Goal: Transaction & Acquisition: Book appointment/travel/reservation

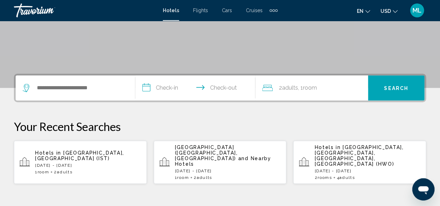
scroll to position [125, 0]
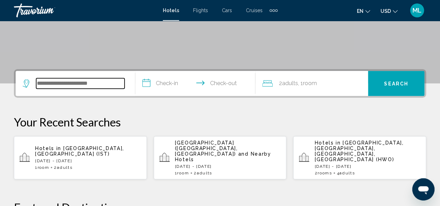
click at [49, 87] on input "Search widget" at bounding box center [80, 83] width 88 height 10
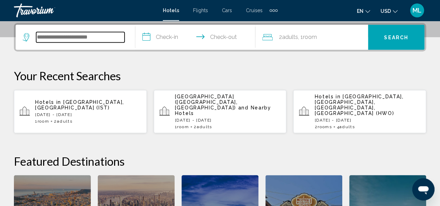
scroll to position [172, 0]
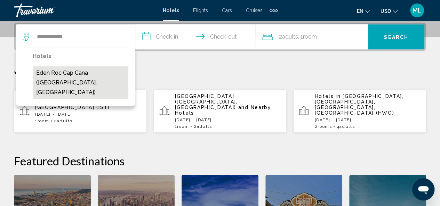
click at [62, 72] on button "Eden Roc Cap Cana ([GEOGRAPHIC_DATA], [GEOGRAPHIC_DATA])" at bounding box center [81, 82] width 96 height 33
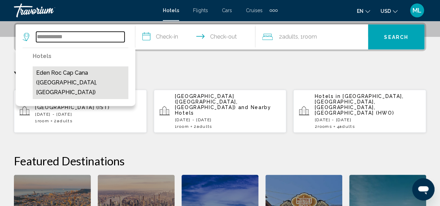
type input "**********"
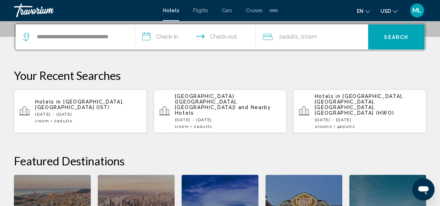
click at [159, 32] on input "**********" at bounding box center [196, 37] width 123 height 27
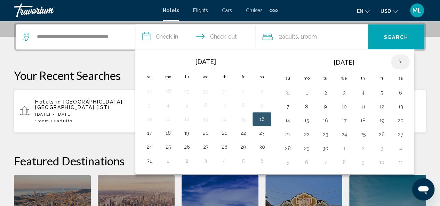
click at [398, 62] on th "Next month" at bounding box center [400, 61] width 19 height 15
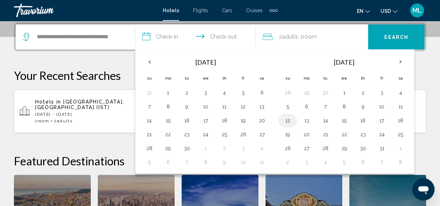
click at [288, 120] on button "12" at bounding box center [287, 121] width 11 height 10
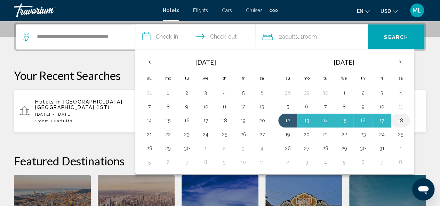
click at [398, 119] on button "18" at bounding box center [400, 121] width 11 height 10
type input "**********"
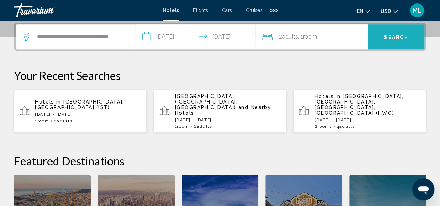
click at [392, 36] on span "Search" at bounding box center [396, 37] width 24 height 6
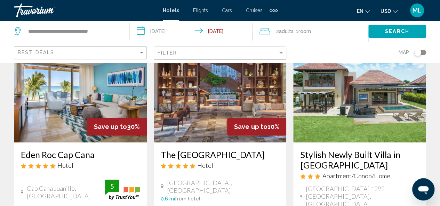
scroll to position [42, 0]
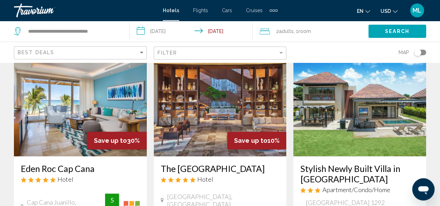
click at [72, 102] on img "Main content" at bounding box center [80, 100] width 133 height 111
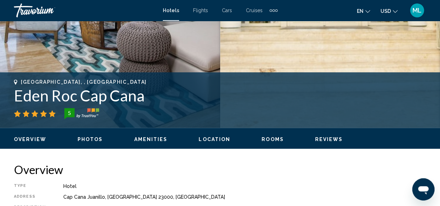
scroll to position [222, 0]
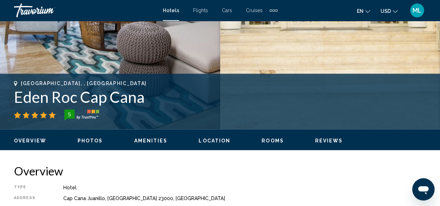
click at [96, 143] on span "Photos" at bounding box center [90, 141] width 25 height 6
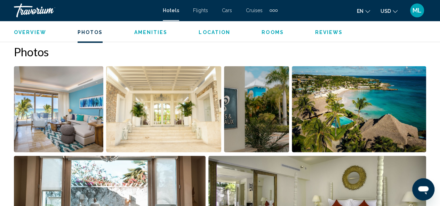
scroll to position [452, 0]
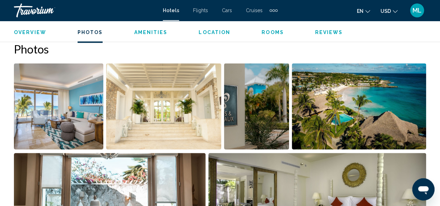
click at [46, 109] on img "Open full-screen image slider" at bounding box center [58, 106] width 89 height 86
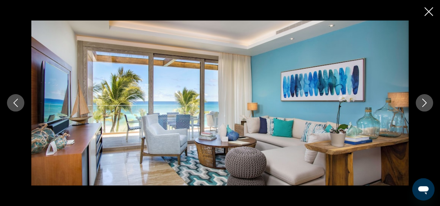
click at [426, 108] on button "Next image" at bounding box center [424, 102] width 17 height 17
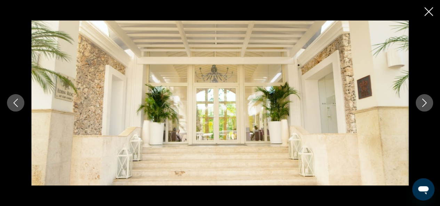
click at [426, 108] on button "Next image" at bounding box center [424, 102] width 17 height 17
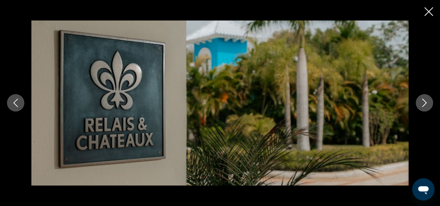
click at [426, 108] on button "Next image" at bounding box center [424, 102] width 17 height 17
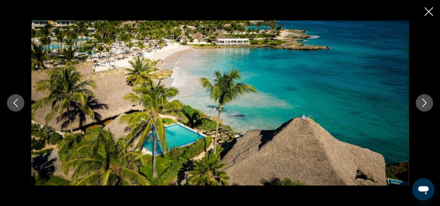
click at [426, 108] on button "Next image" at bounding box center [424, 102] width 17 height 17
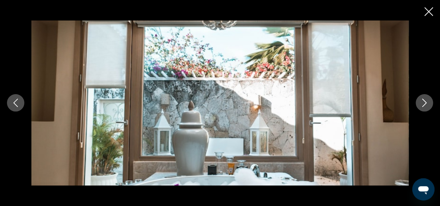
click at [13, 108] on button "Previous image" at bounding box center [15, 102] width 17 height 17
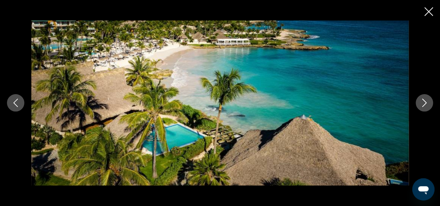
click at [426, 103] on icon "Next image" at bounding box center [425, 103] width 8 height 8
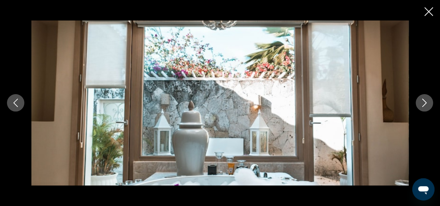
click at [426, 103] on icon "Next image" at bounding box center [425, 103] width 8 height 8
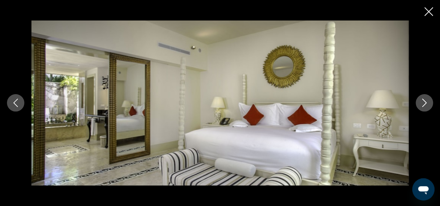
click at [426, 103] on icon "Next image" at bounding box center [425, 103] width 8 height 8
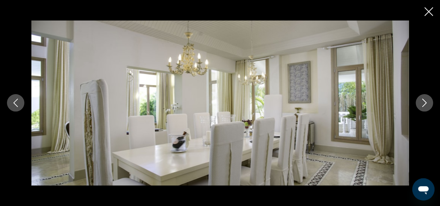
click at [426, 103] on icon "Next image" at bounding box center [425, 103] width 8 height 8
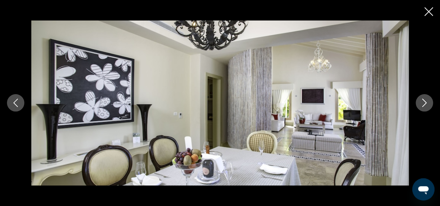
click at [426, 103] on icon "Next image" at bounding box center [425, 103] width 8 height 8
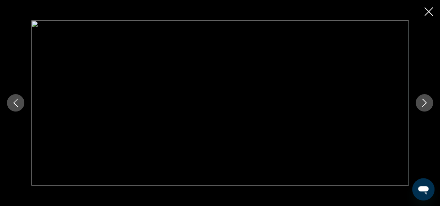
click at [426, 103] on icon "Next image" at bounding box center [425, 103] width 8 height 8
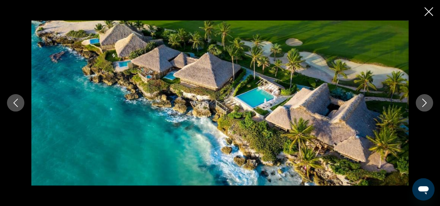
click at [426, 103] on icon "Next image" at bounding box center [425, 103] width 8 height 8
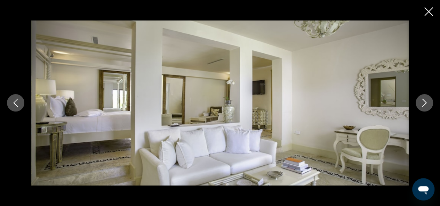
click at [426, 103] on icon "Next image" at bounding box center [425, 103] width 8 height 8
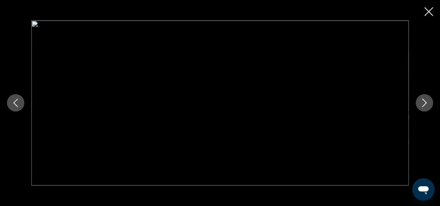
click at [426, 103] on icon "Next image" at bounding box center [425, 103] width 8 height 8
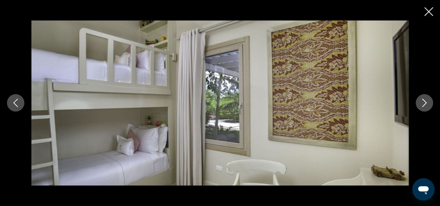
click at [426, 103] on icon "Next image" at bounding box center [425, 103] width 8 height 8
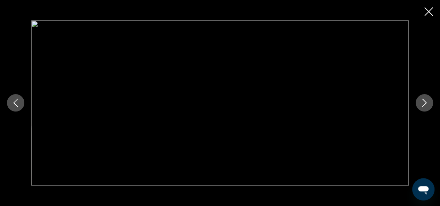
click at [426, 103] on icon "Next image" at bounding box center [425, 103] width 8 height 8
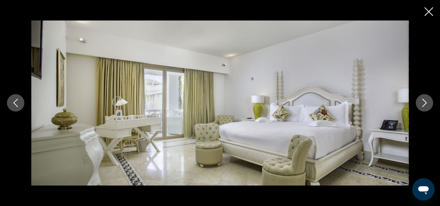
click at [426, 103] on icon "Next image" at bounding box center [425, 103] width 8 height 8
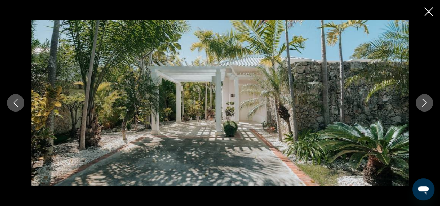
click at [426, 103] on icon "Next image" at bounding box center [425, 103] width 8 height 8
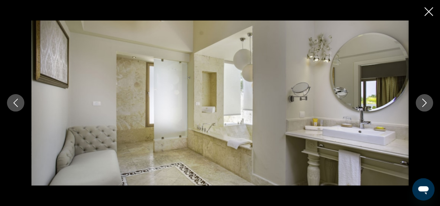
click at [426, 103] on icon "Next image" at bounding box center [425, 103] width 8 height 8
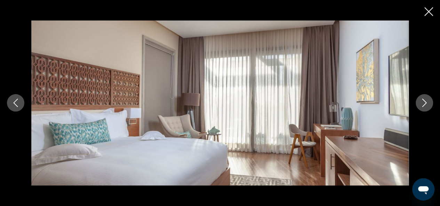
click at [426, 103] on icon "Next image" at bounding box center [425, 103] width 8 height 8
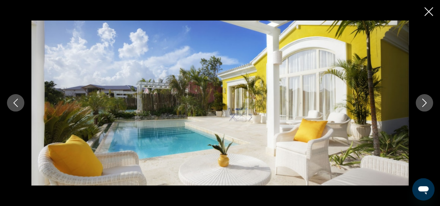
click at [426, 103] on icon "Next image" at bounding box center [425, 103] width 8 height 8
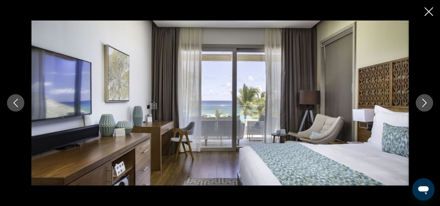
click at [426, 103] on icon "Next image" at bounding box center [425, 103] width 8 height 8
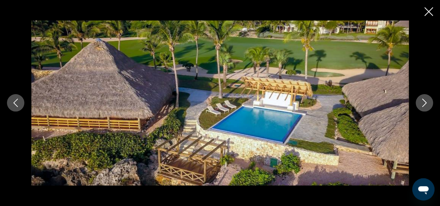
click at [426, 103] on icon "Next image" at bounding box center [425, 103] width 8 height 8
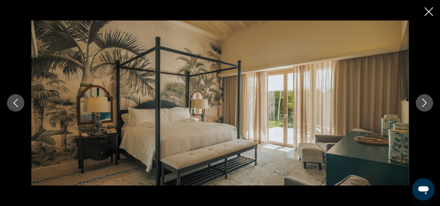
click at [426, 103] on icon "Next image" at bounding box center [425, 103] width 8 height 8
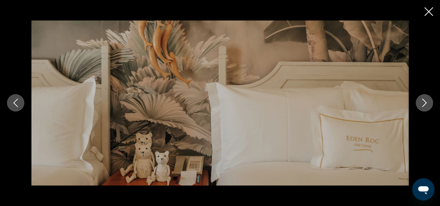
click at [426, 103] on icon "Next image" at bounding box center [425, 103] width 8 height 8
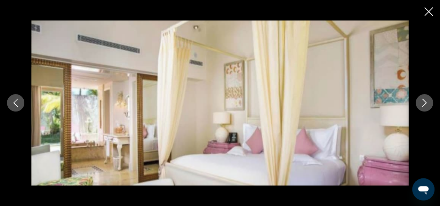
click at [426, 103] on icon "Next image" at bounding box center [425, 103] width 8 height 8
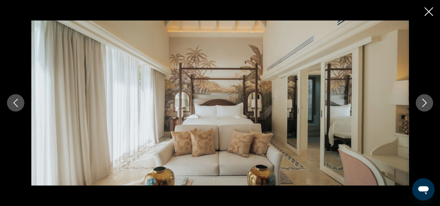
click at [426, 103] on icon "Next image" at bounding box center [425, 103] width 8 height 8
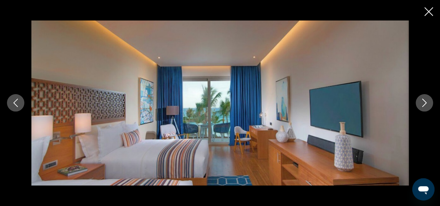
click at [426, 103] on icon "Next image" at bounding box center [425, 103] width 8 height 8
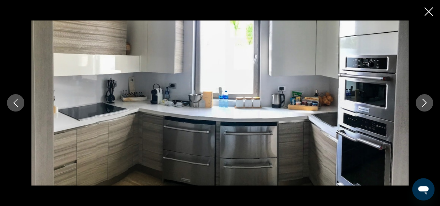
click at [426, 103] on icon "Next image" at bounding box center [425, 103] width 8 height 8
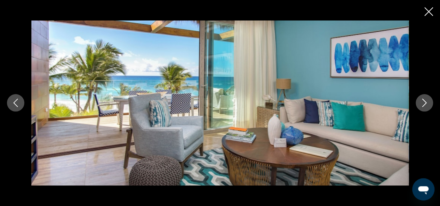
click at [426, 103] on icon "Next image" at bounding box center [425, 103] width 8 height 8
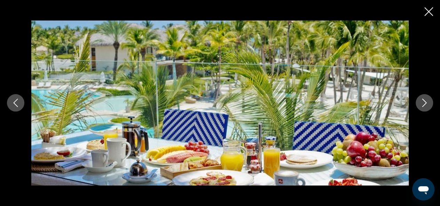
click at [426, 103] on icon "Next image" at bounding box center [425, 103] width 8 height 8
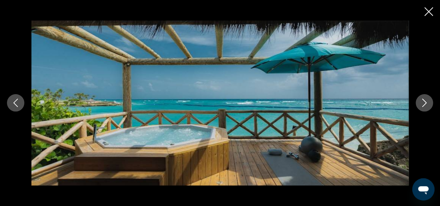
click at [426, 103] on icon "Next image" at bounding box center [425, 103] width 8 height 8
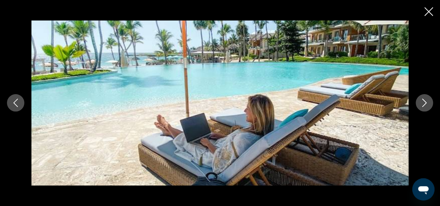
click at [426, 103] on icon "Next image" at bounding box center [425, 103] width 8 height 8
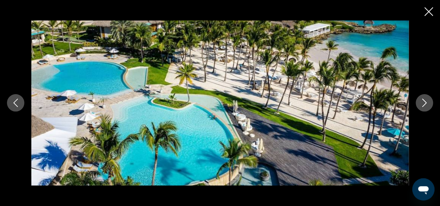
click at [426, 103] on icon "Next image" at bounding box center [425, 103] width 8 height 8
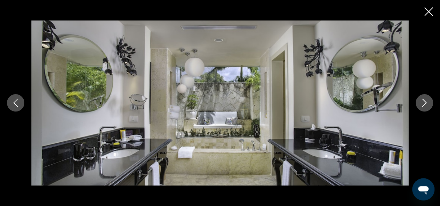
click at [426, 103] on icon "Next image" at bounding box center [425, 103] width 8 height 8
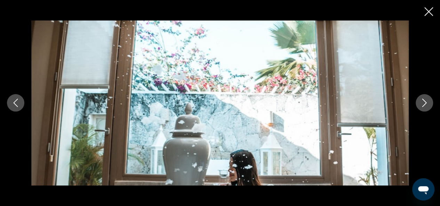
click at [426, 103] on icon "Next image" at bounding box center [425, 103] width 8 height 8
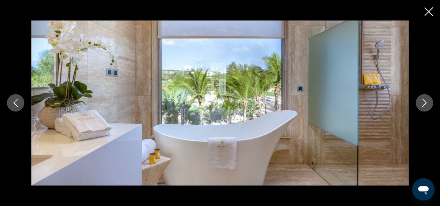
click at [426, 103] on icon "Next image" at bounding box center [425, 103] width 8 height 8
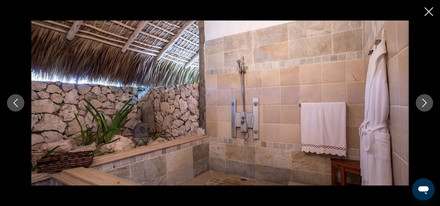
click at [426, 103] on icon "Next image" at bounding box center [425, 103] width 8 height 8
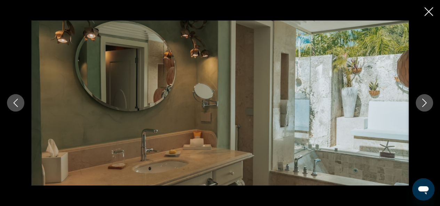
click at [426, 103] on icon "Next image" at bounding box center [425, 103] width 8 height 8
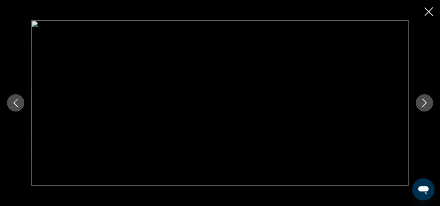
click at [426, 103] on icon "Next image" at bounding box center [425, 103] width 8 height 8
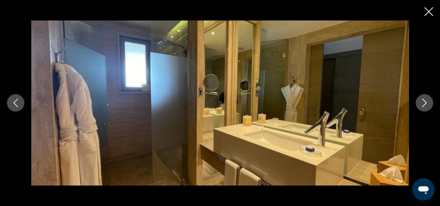
click at [427, 14] on icon "Close slideshow" at bounding box center [429, 11] width 9 height 9
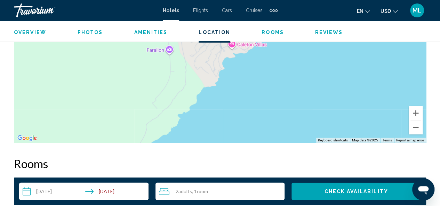
scroll to position [877, 0]
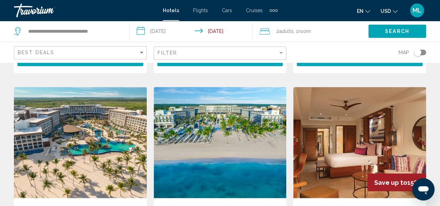
scroll to position [557, 0]
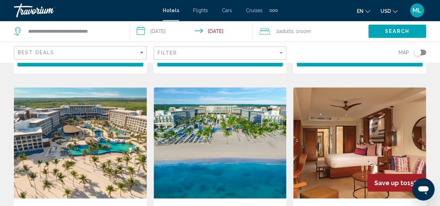
click at [220, 108] on img "Main content" at bounding box center [220, 142] width 133 height 111
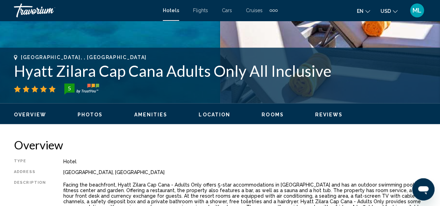
scroll to position [250, 0]
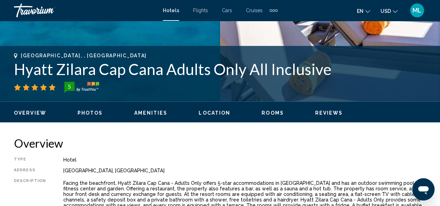
click at [88, 110] on span "Photos" at bounding box center [90, 113] width 25 height 6
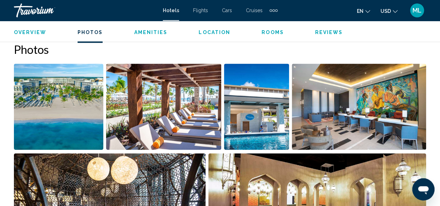
scroll to position [452, 0]
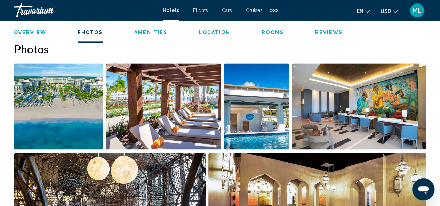
click at [62, 110] on img "Open full-screen image slider" at bounding box center [58, 106] width 89 height 86
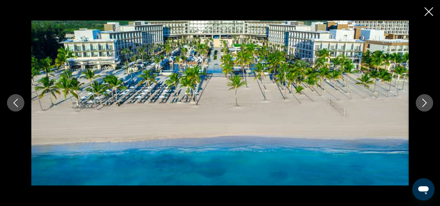
click at [426, 101] on icon "Next image" at bounding box center [425, 103] width 8 height 8
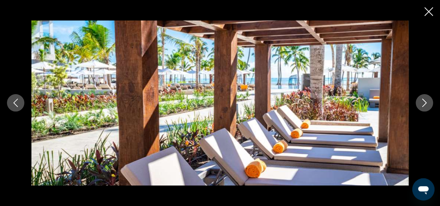
click at [426, 101] on icon "Next image" at bounding box center [425, 103] width 8 height 8
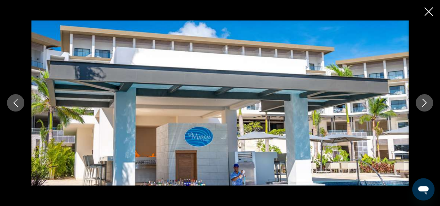
click at [426, 101] on icon "Next image" at bounding box center [425, 103] width 8 height 8
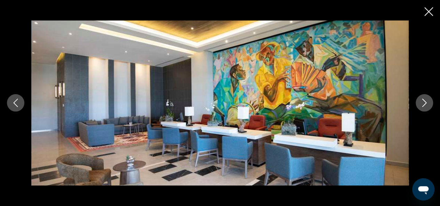
click at [426, 101] on icon "Next image" at bounding box center [425, 103] width 8 height 8
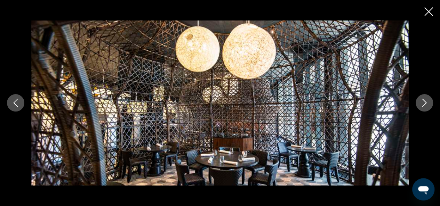
click at [426, 101] on icon "Next image" at bounding box center [425, 103] width 8 height 8
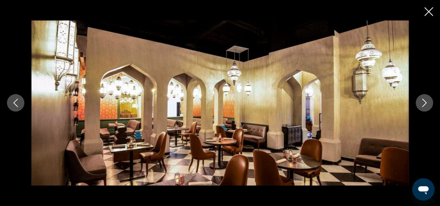
click at [426, 101] on icon "Next image" at bounding box center [425, 103] width 8 height 8
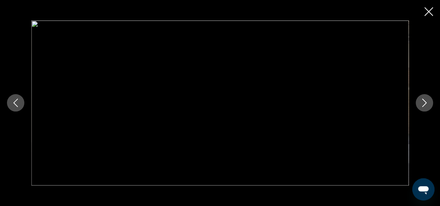
click at [426, 101] on icon "Next image" at bounding box center [425, 103] width 8 height 8
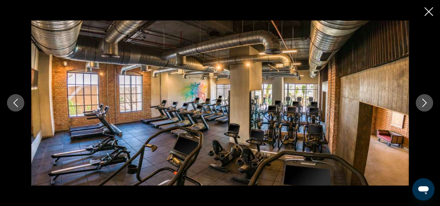
click at [426, 101] on icon "Next image" at bounding box center [425, 103] width 8 height 8
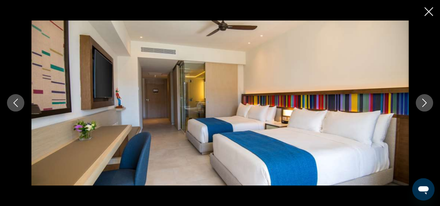
click at [426, 101] on icon "Next image" at bounding box center [425, 103] width 8 height 8
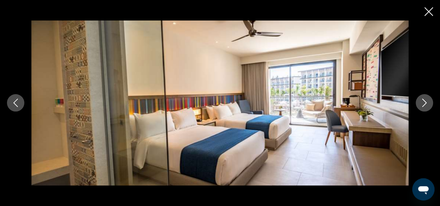
click at [426, 101] on icon "Next image" at bounding box center [425, 103] width 8 height 8
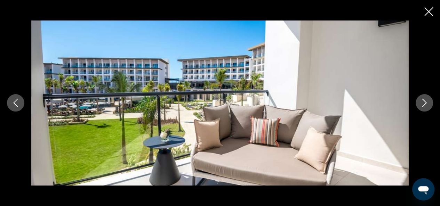
click at [426, 101] on icon "Next image" at bounding box center [425, 103] width 8 height 8
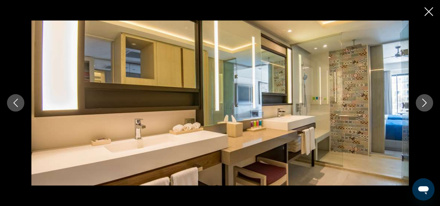
click at [426, 101] on icon "Next image" at bounding box center [425, 103] width 8 height 8
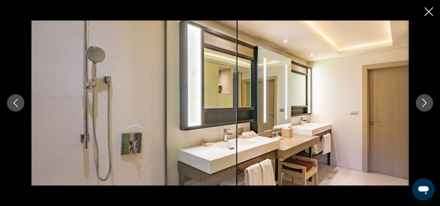
click at [426, 101] on icon "Next image" at bounding box center [425, 103] width 8 height 8
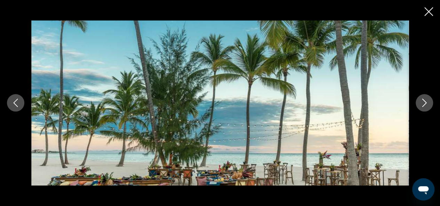
click at [426, 101] on icon "Next image" at bounding box center [425, 103] width 8 height 8
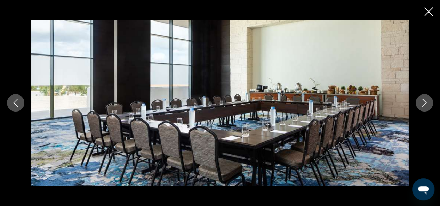
click at [426, 101] on icon "Next image" at bounding box center [425, 103] width 8 height 8
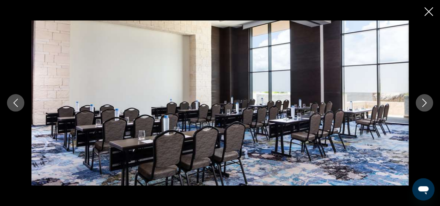
click at [13, 111] on button "Previous image" at bounding box center [15, 102] width 17 height 17
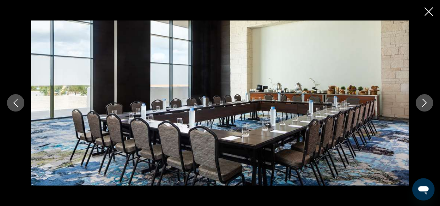
click at [13, 111] on button "Previous image" at bounding box center [15, 102] width 17 height 17
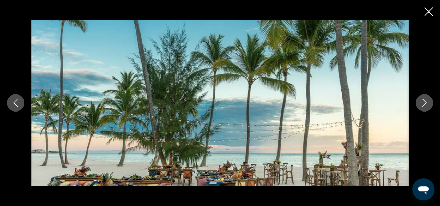
click at [13, 111] on button "Previous image" at bounding box center [15, 102] width 17 height 17
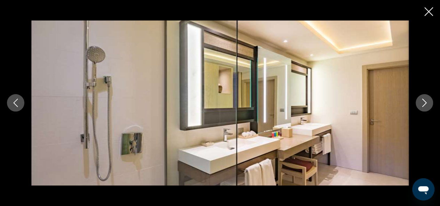
click at [426, 103] on icon "Next image" at bounding box center [425, 103] width 5 height 8
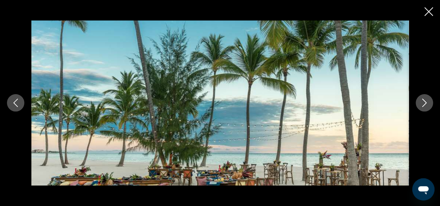
click at [426, 103] on icon "Next image" at bounding box center [425, 103] width 5 height 8
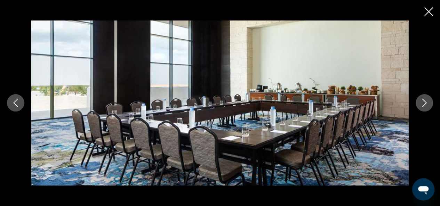
click at [426, 103] on icon "Next image" at bounding box center [425, 103] width 5 height 8
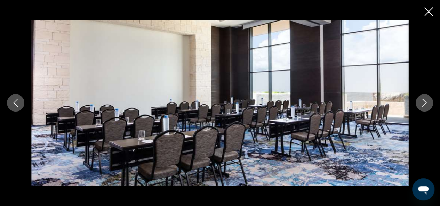
click at [426, 103] on icon "Next image" at bounding box center [425, 103] width 5 height 8
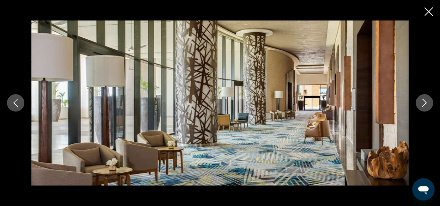
click at [426, 103] on icon "Next image" at bounding box center [425, 103] width 5 height 8
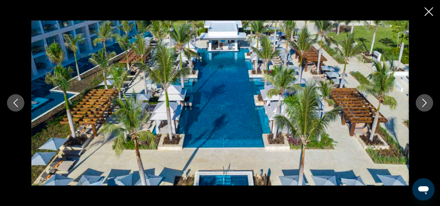
click at [426, 103] on icon "Next image" at bounding box center [425, 103] width 5 height 8
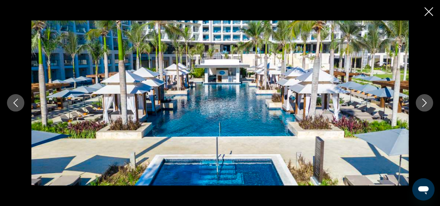
click at [426, 103] on icon "Next image" at bounding box center [425, 103] width 5 height 8
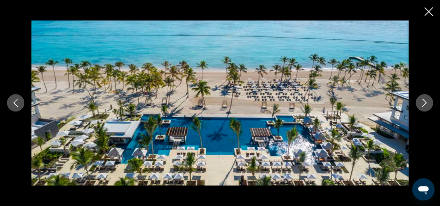
click at [426, 103] on icon "Next image" at bounding box center [425, 103] width 5 height 8
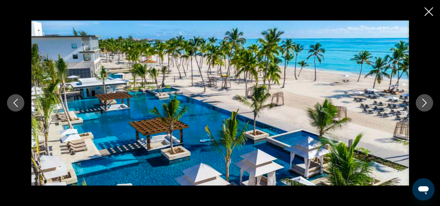
click at [426, 103] on icon "Next image" at bounding box center [425, 103] width 5 height 8
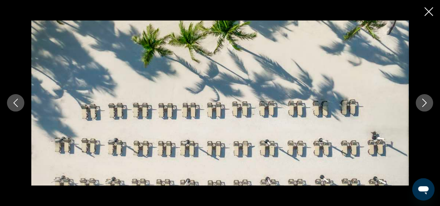
click at [426, 103] on icon "Next image" at bounding box center [425, 103] width 5 height 8
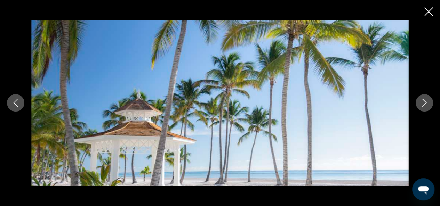
click at [426, 103] on icon "Next image" at bounding box center [425, 103] width 5 height 8
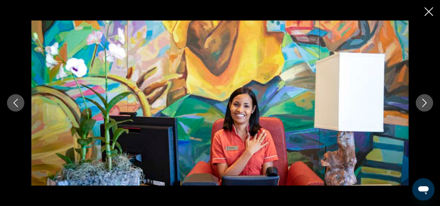
click at [426, 103] on icon "Next image" at bounding box center [425, 103] width 5 height 8
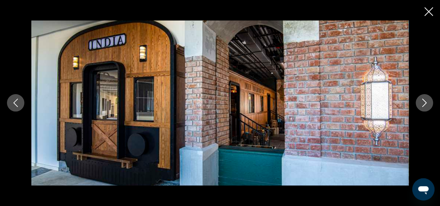
click at [426, 103] on icon "Next image" at bounding box center [425, 103] width 5 height 8
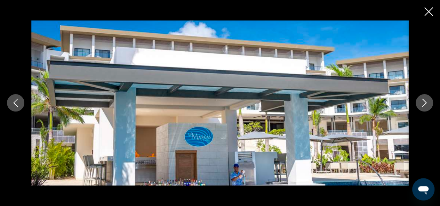
click at [426, 103] on icon "Next image" at bounding box center [425, 103] width 5 height 8
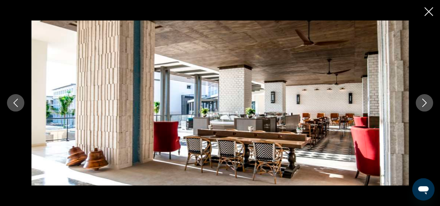
click at [426, 103] on icon "Next image" at bounding box center [425, 103] width 5 height 8
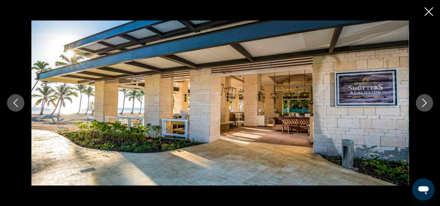
click at [426, 103] on icon "Next image" at bounding box center [425, 103] width 5 height 8
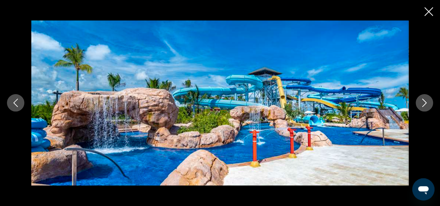
click at [426, 103] on icon "Next image" at bounding box center [425, 103] width 5 height 8
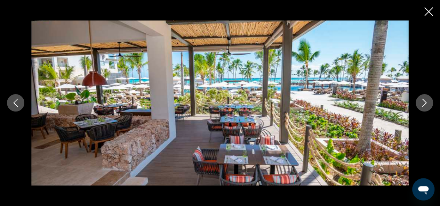
click at [426, 103] on icon "Next image" at bounding box center [425, 103] width 5 height 8
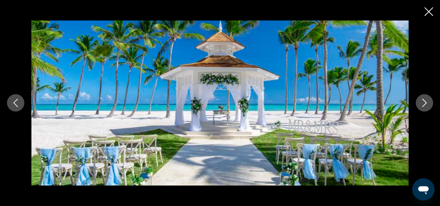
click at [426, 103] on icon "Next image" at bounding box center [425, 103] width 5 height 8
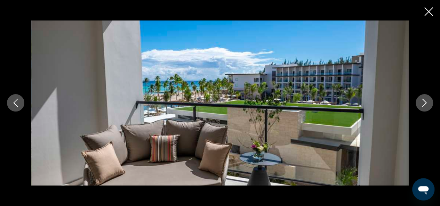
click at [426, 103] on icon "Next image" at bounding box center [425, 103] width 5 height 8
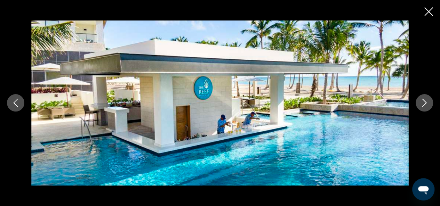
click at [426, 103] on icon "Next image" at bounding box center [425, 103] width 5 height 8
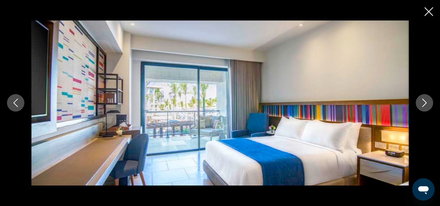
click at [426, 103] on icon "Next image" at bounding box center [425, 103] width 5 height 8
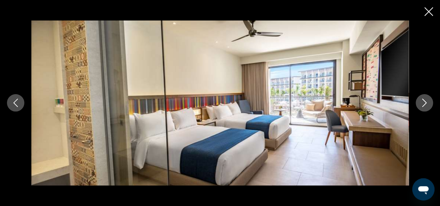
click at [426, 103] on icon "Next image" at bounding box center [425, 103] width 5 height 8
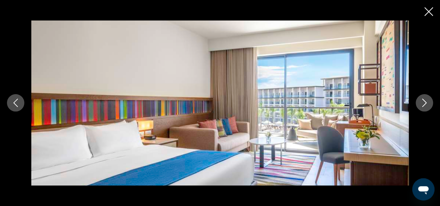
click at [426, 103] on icon "Next image" at bounding box center [425, 103] width 5 height 8
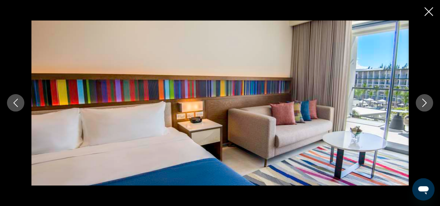
click at [429, 14] on icon "Close slideshow" at bounding box center [429, 11] width 9 height 9
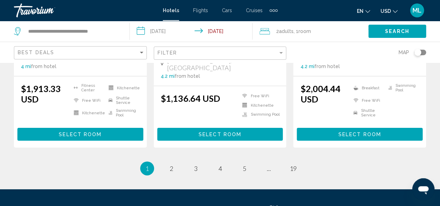
scroll to position [1058, 0]
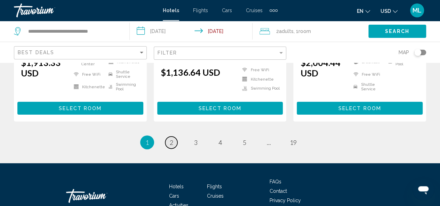
click at [170, 139] on span "2" at bounding box center [171, 143] width 3 height 8
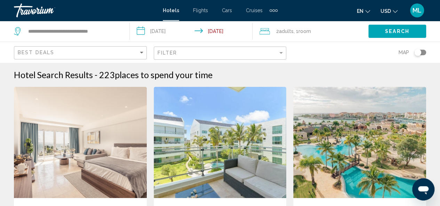
click at [418, 8] on span "ML" at bounding box center [417, 10] width 9 height 7
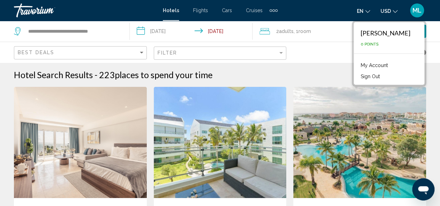
click at [382, 65] on link "My Account" at bounding box center [375, 65] width 34 height 9
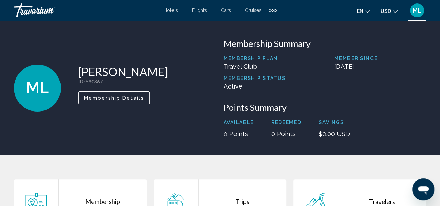
click at [36, 92] on span "ML" at bounding box center [37, 88] width 23 height 18
click at [416, 10] on span "ML" at bounding box center [417, 10] width 9 height 7
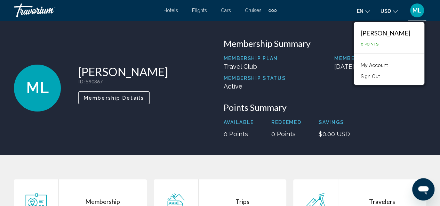
click at [384, 74] on button "Sign Out" at bounding box center [371, 76] width 26 height 9
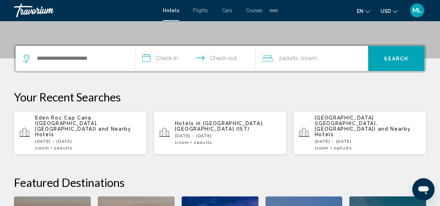
scroll to position [139, 0]
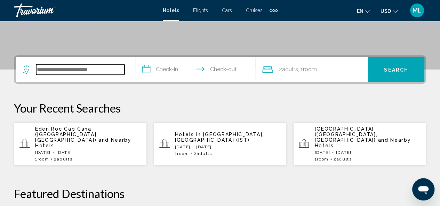
click at [96, 68] on input "Search widget" at bounding box center [80, 69] width 88 height 10
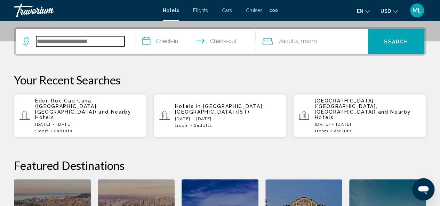
scroll to position [172, 0]
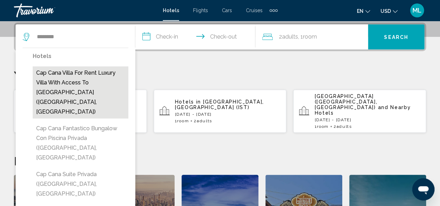
click at [76, 79] on button "Cap Cana Villa For Rent Luxury Villa With Access To Eden Roc Beach (Punta Cana,…" at bounding box center [81, 92] width 96 height 52
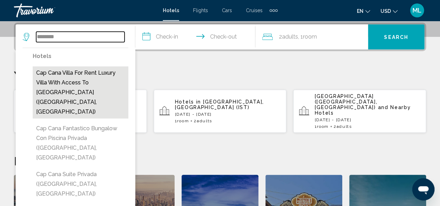
type input "**********"
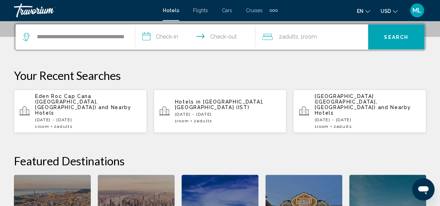
click at [173, 39] on input "**********" at bounding box center [196, 37] width 123 height 27
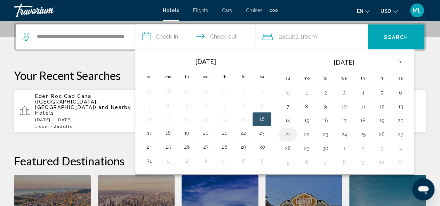
click at [286, 134] on button "21" at bounding box center [287, 135] width 11 height 10
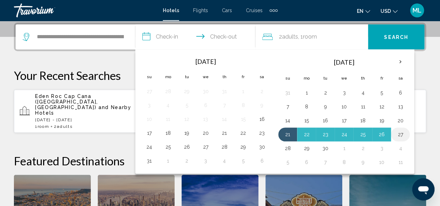
click at [400, 133] on button "27" at bounding box center [400, 135] width 11 height 10
type input "**********"
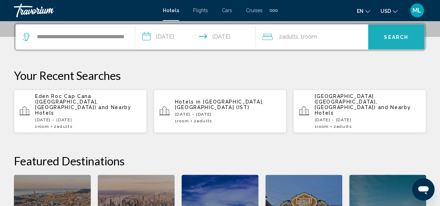
click at [391, 36] on span "Search" at bounding box center [396, 37] width 24 height 6
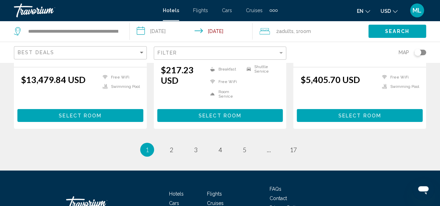
scroll to position [1043, 0]
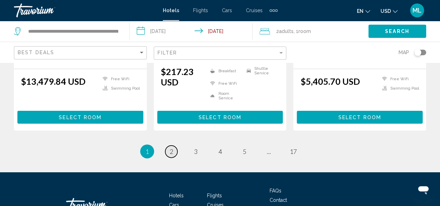
click at [170, 148] on span "2" at bounding box center [171, 152] width 3 height 8
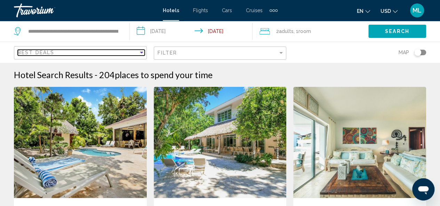
click at [102, 50] on div "Best Deals" at bounding box center [78, 53] width 121 height 6
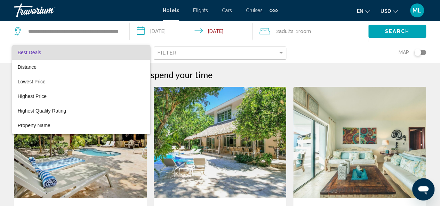
click at [104, 25] on div at bounding box center [220, 103] width 440 height 206
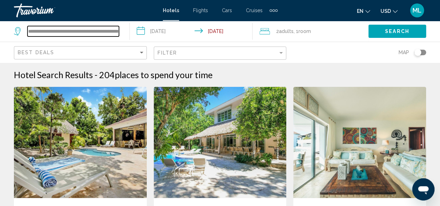
click at [105, 30] on input "**********" at bounding box center [74, 31] width 92 height 10
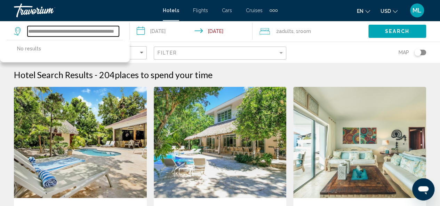
click at [116, 33] on input "**********" at bounding box center [74, 31] width 92 height 10
click at [109, 32] on input "**********" at bounding box center [74, 31] width 92 height 10
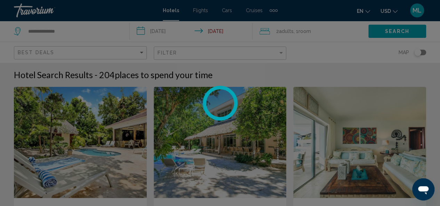
click at [105, 30] on div "**********" at bounding box center [220, 103] width 440 height 206
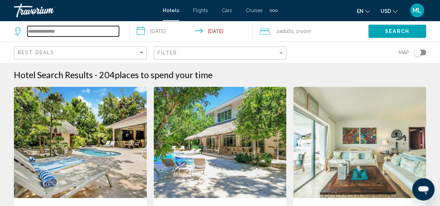
click at [107, 32] on input "**********" at bounding box center [74, 31] width 92 height 10
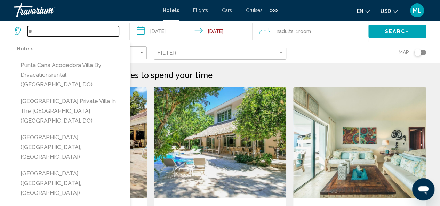
type input "*"
click at [47, 30] on input "Search widget" at bounding box center [74, 31] width 92 height 10
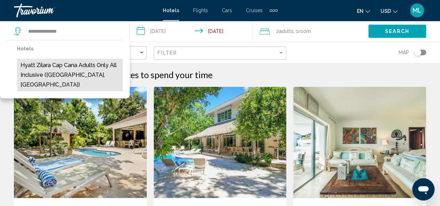
click at [69, 73] on button "Hyatt Zilara Cap Cana Adults Only All Inclusive (Punta Cana, DO)" at bounding box center [70, 75] width 106 height 33
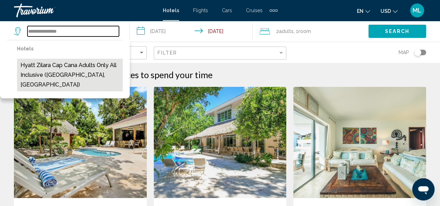
type input "**********"
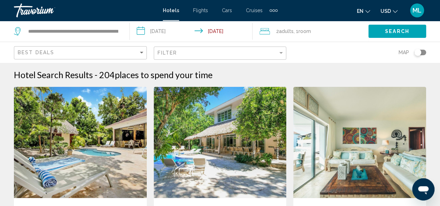
click at [395, 24] on div "Search" at bounding box center [405, 31] width 72 height 21
click at [399, 33] on span "Search" at bounding box center [397, 32] width 24 height 6
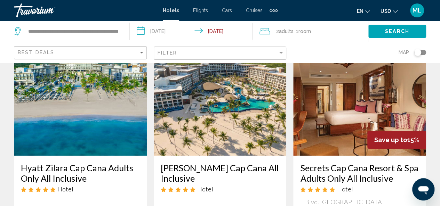
scroll to position [42, 0]
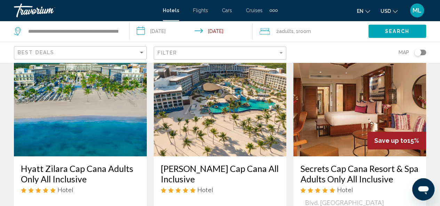
click at [172, 30] on input "**********" at bounding box center [193, 32] width 126 height 23
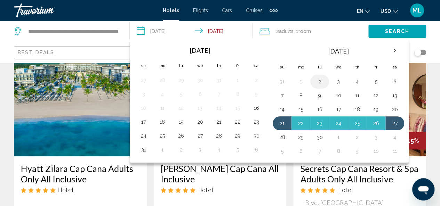
click at [318, 85] on button "2" at bounding box center [319, 82] width 11 height 10
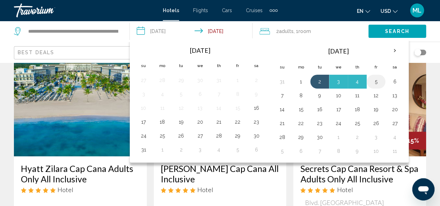
click at [374, 80] on button "5" at bounding box center [376, 82] width 11 height 10
type input "**********"
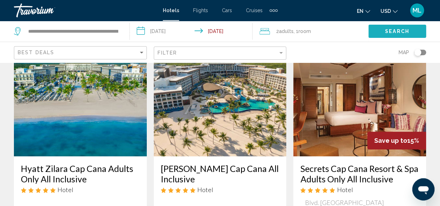
click at [391, 31] on span "Search" at bounding box center [397, 32] width 24 height 6
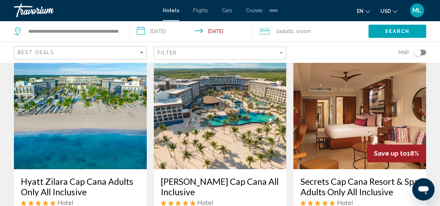
scroll to position [28, 0]
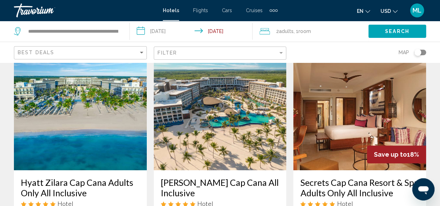
click at [66, 128] on img "Main content" at bounding box center [80, 114] width 133 height 111
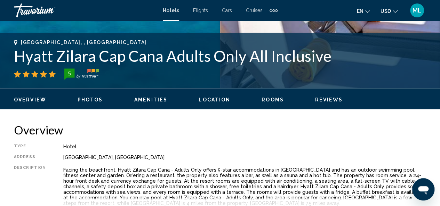
scroll to position [264, 0]
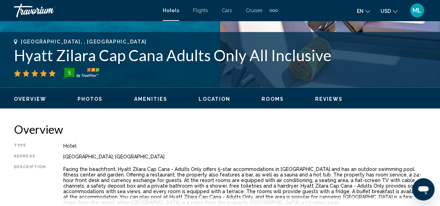
click at [88, 97] on span "Photos" at bounding box center [90, 99] width 25 height 6
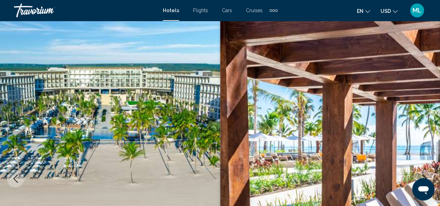
scroll to position [7, 0]
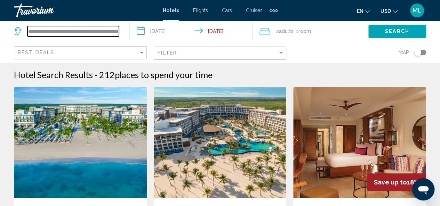
click at [100, 32] on input "**********" at bounding box center [74, 31] width 92 height 10
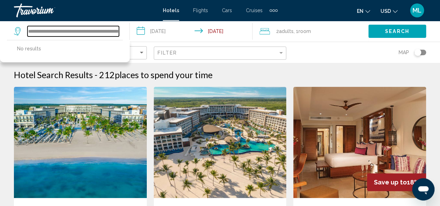
scroll to position [0, 5]
drag, startPoint x: 118, startPoint y: 32, endPoint x: 112, endPoint y: 26, distance: 8.6
click at [112, 26] on div "**********" at bounding box center [68, 31] width 109 height 21
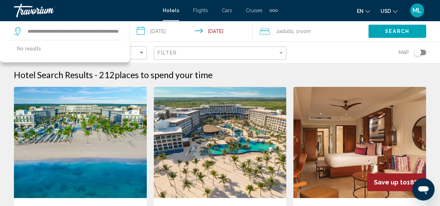
scroll to position [0, 0]
click at [112, 26] on div "**********" at bounding box center [68, 31] width 109 height 21
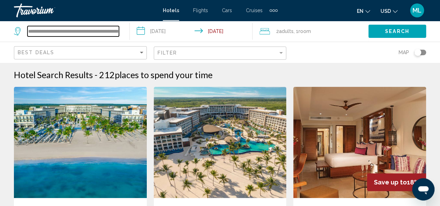
click at [119, 34] on input "**********" at bounding box center [74, 31] width 92 height 10
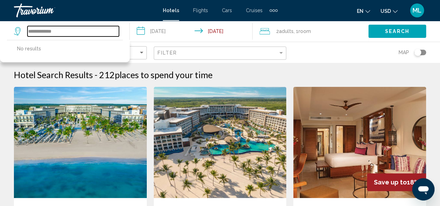
click at [94, 33] on input "**********" at bounding box center [74, 31] width 92 height 10
type input "*"
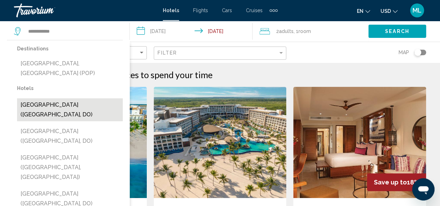
click at [63, 105] on button "Puerto Plata (Puerto Plata, DO)" at bounding box center [70, 110] width 106 height 23
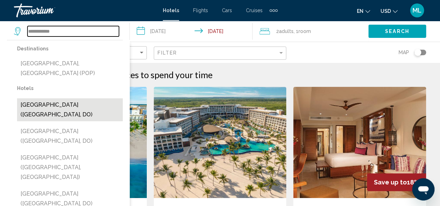
type input "**********"
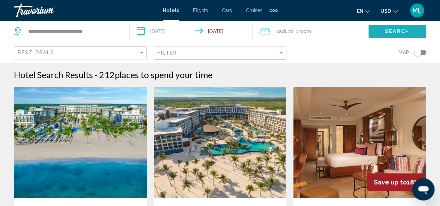
click at [379, 34] on button "Search" at bounding box center [398, 31] width 58 height 13
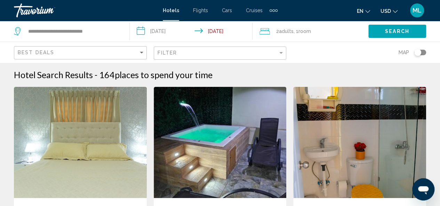
click at [168, 30] on input "**********" at bounding box center [193, 32] width 126 height 23
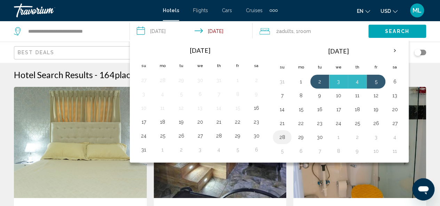
click at [281, 136] on button "28" at bounding box center [282, 138] width 11 height 10
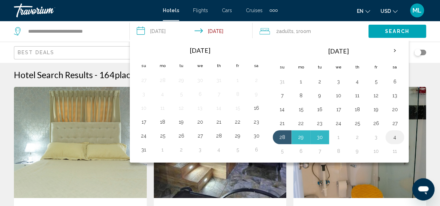
click at [393, 135] on button "4" at bounding box center [395, 138] width 11 height 10
type input "**********"
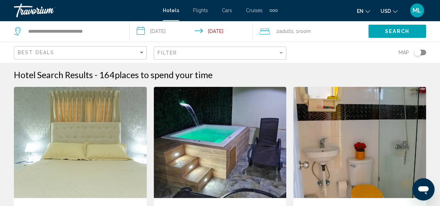
click at [397, 30] on span "Search" at bounding box center [397, 32] width 24 height 6
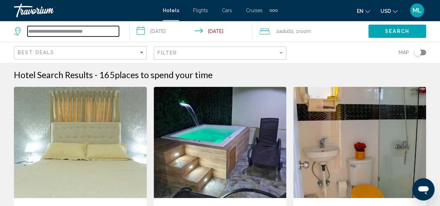
click at [117, 29] on input "**********" at bounding box center [74, 31] width 92 height 10
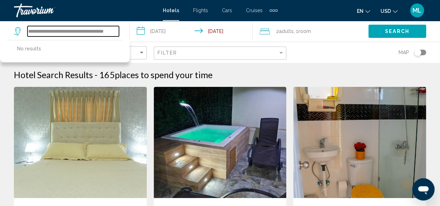
scroll to position [0, 9]
type input "**********"
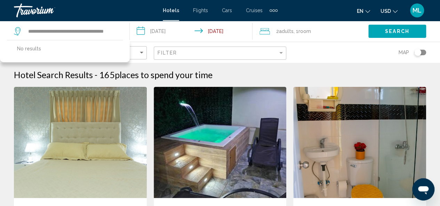
scroll to position [0, 0]
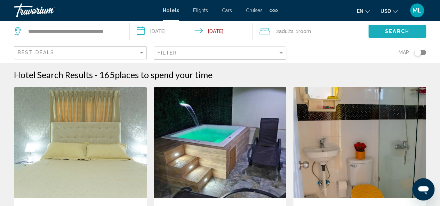
click at [388, 30] on span "Search" at bounding box center [397, 32] width 24 height 6
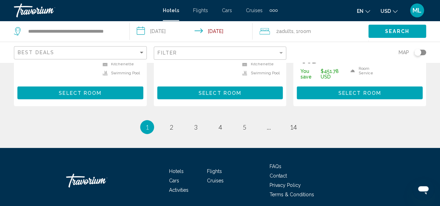
scroll to position [1030, 0]
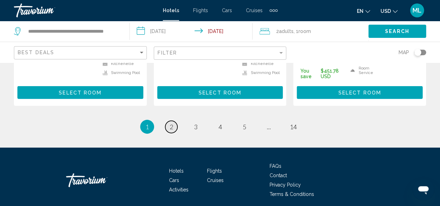
click at [171, 123] on span "2" at bounding box center [171, 127] width 3 height 8
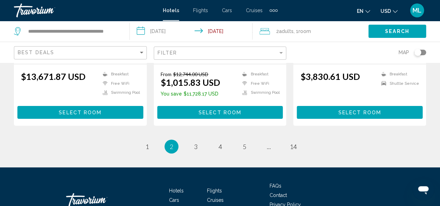
scroll to position [1055, 0]
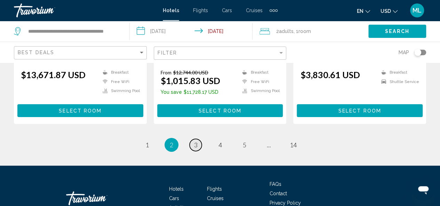
click at [197, 141] on span "3" at bounding box center [195, 145] width 3 height 8
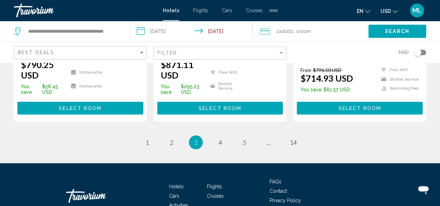
scroll to position [989, 0]
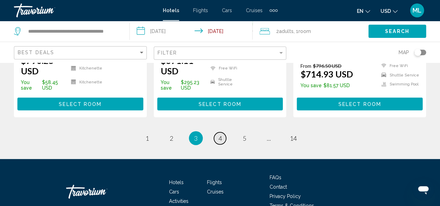
click at [222, 133] on link "page 4" at bounding box center [220, 139] width 12 height 12
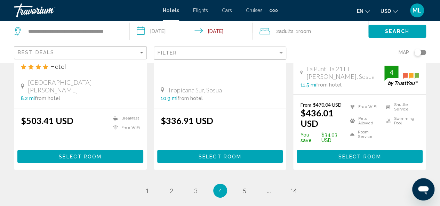
scroll to position [1016, 0]
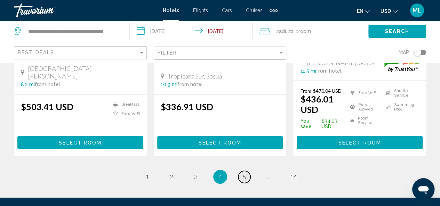
click at [243, 173] on span "5" at bounding box center [244, 177] width 3 height 8
